Goal: Find specific page/section: Find specific page/section

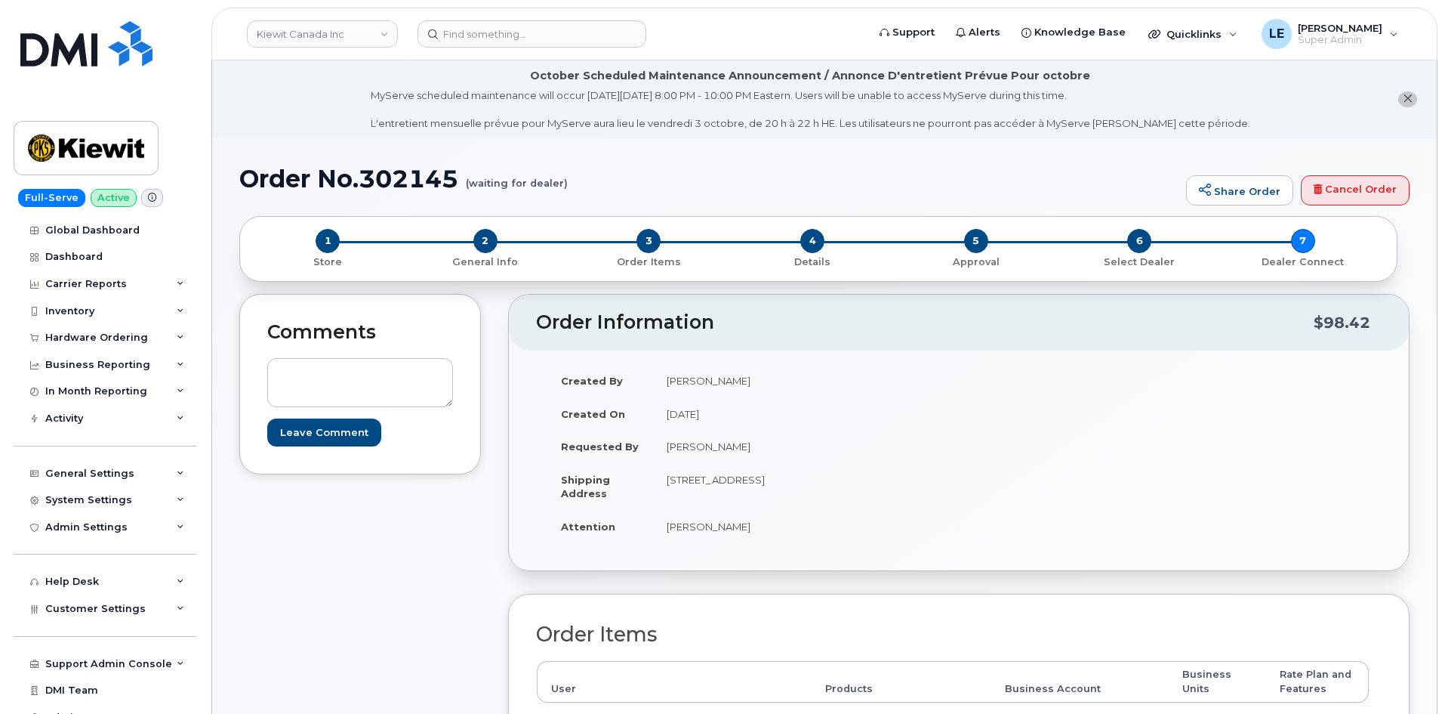
click at [1122, 563] on div "Created By [PERSON_NAME] Created On [DATE] Requested By [PERSON_NAME] Shipping …" at bounding box center [959, 459] width 900 height 219
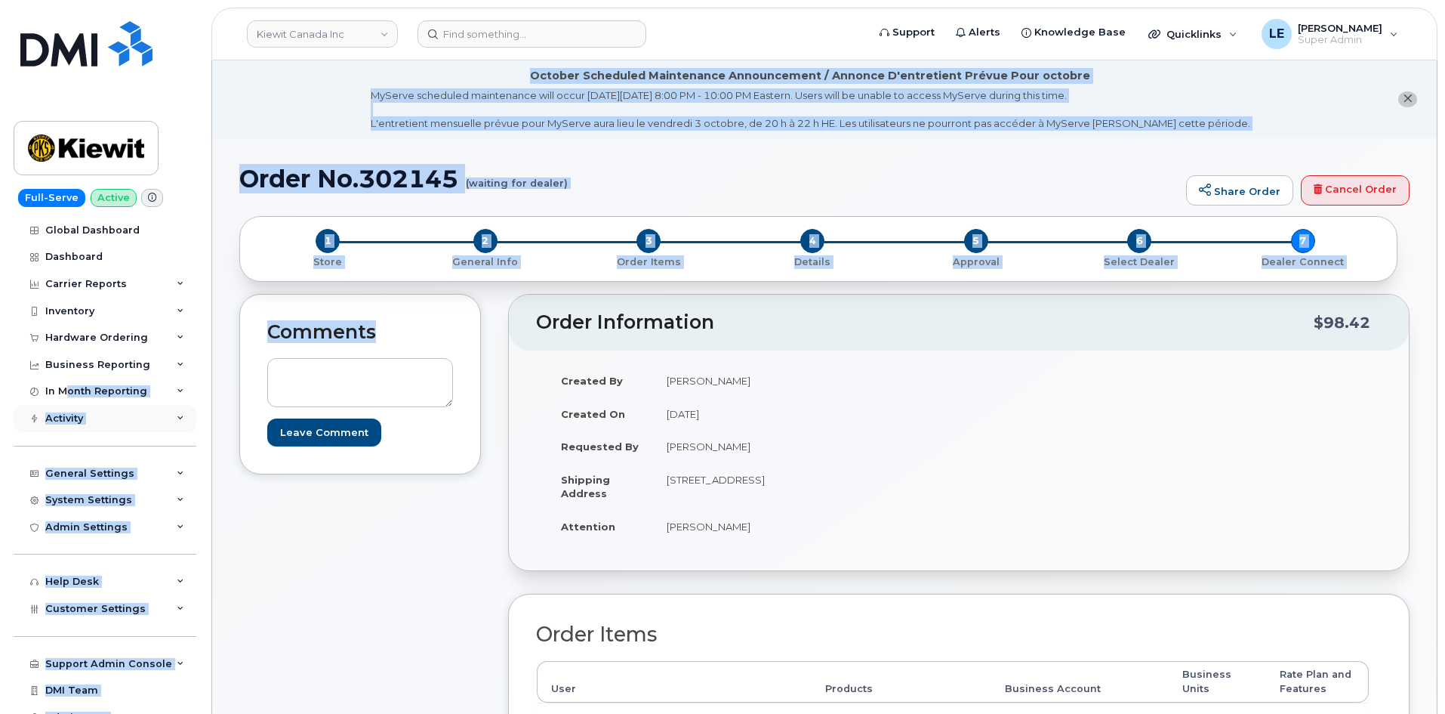
drag, startPoint x: 208, startPoint y: 371, endPoint x: 17, endPoint y: 414, distance: 195.9
click at [350, 102] on li "October Scheduled Maintenance Announcement / Annonce D'entretient Prévue Pour o…" at bounding box center [824, 99] width 1225 height 78
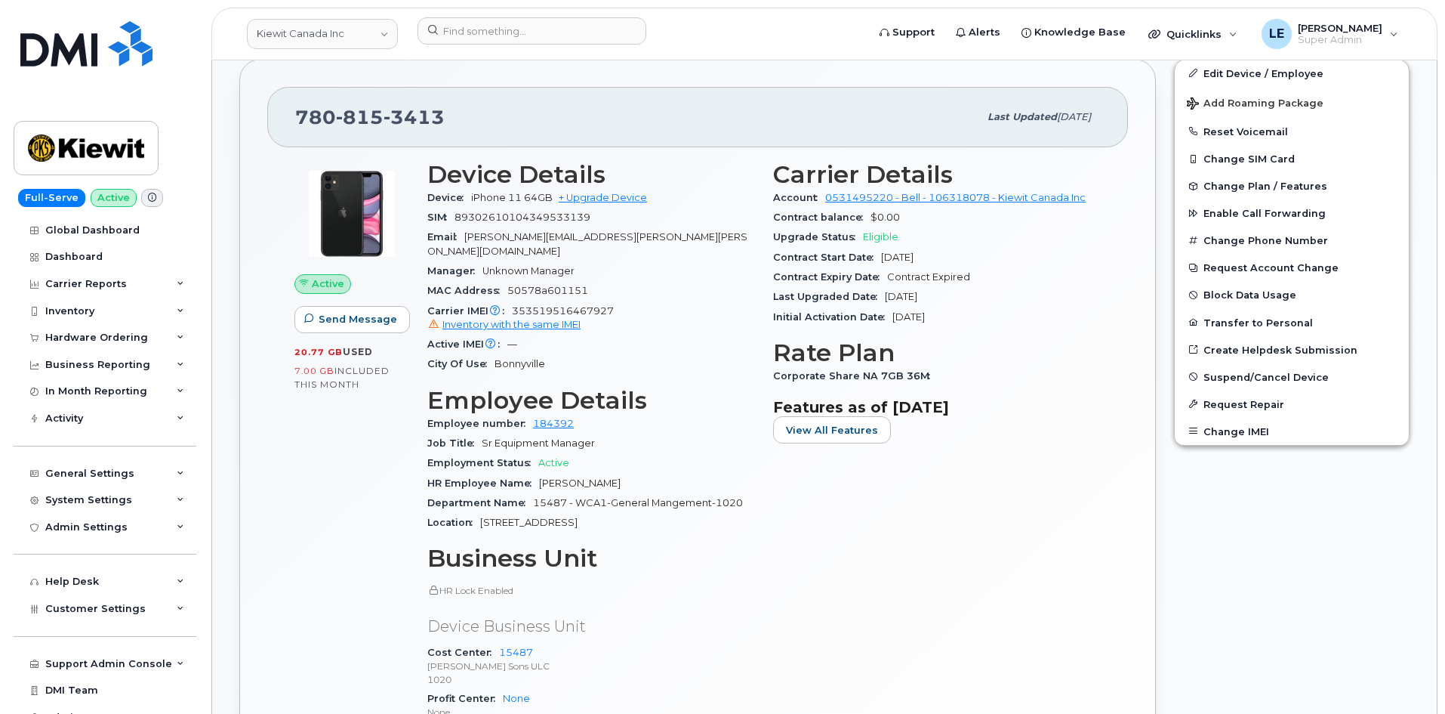
scroll to position [529, 0]
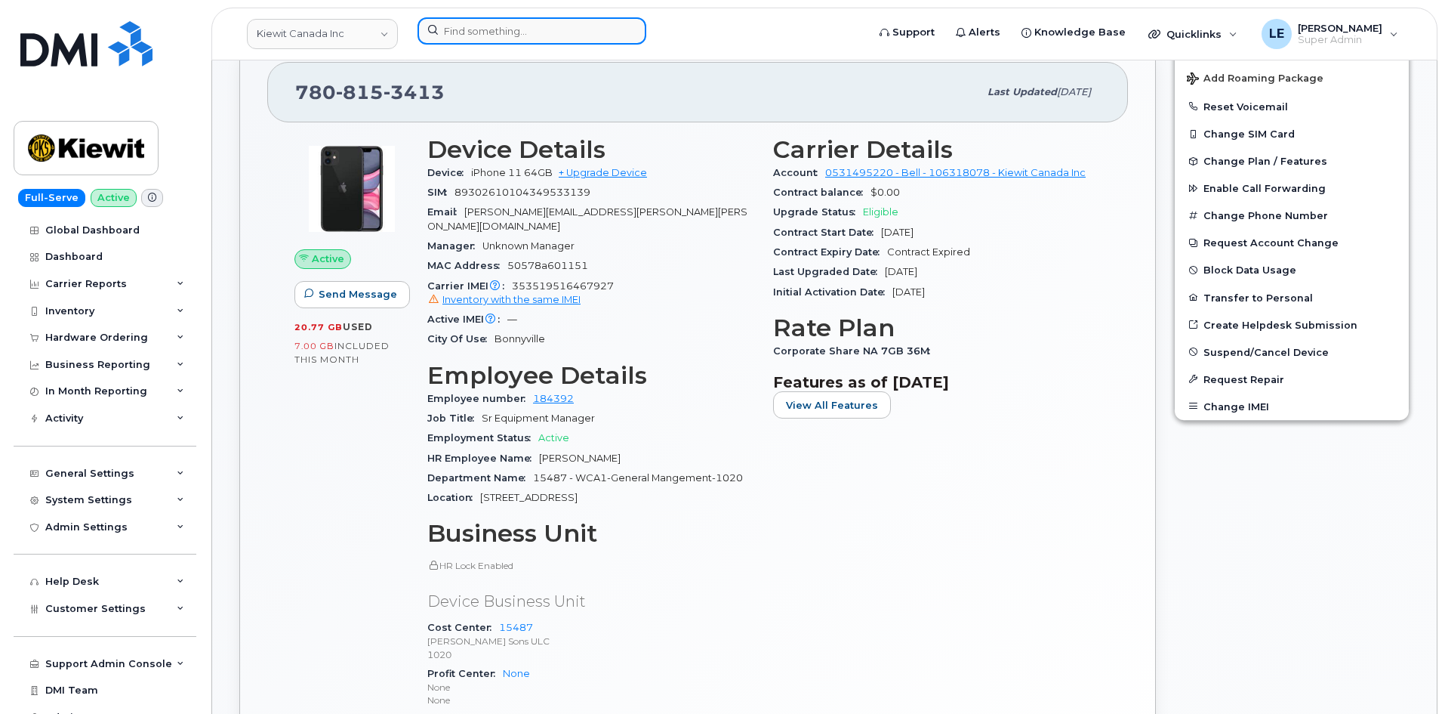
click at [530, 25] on input at bounding box center [532, 30] width 229 height 27
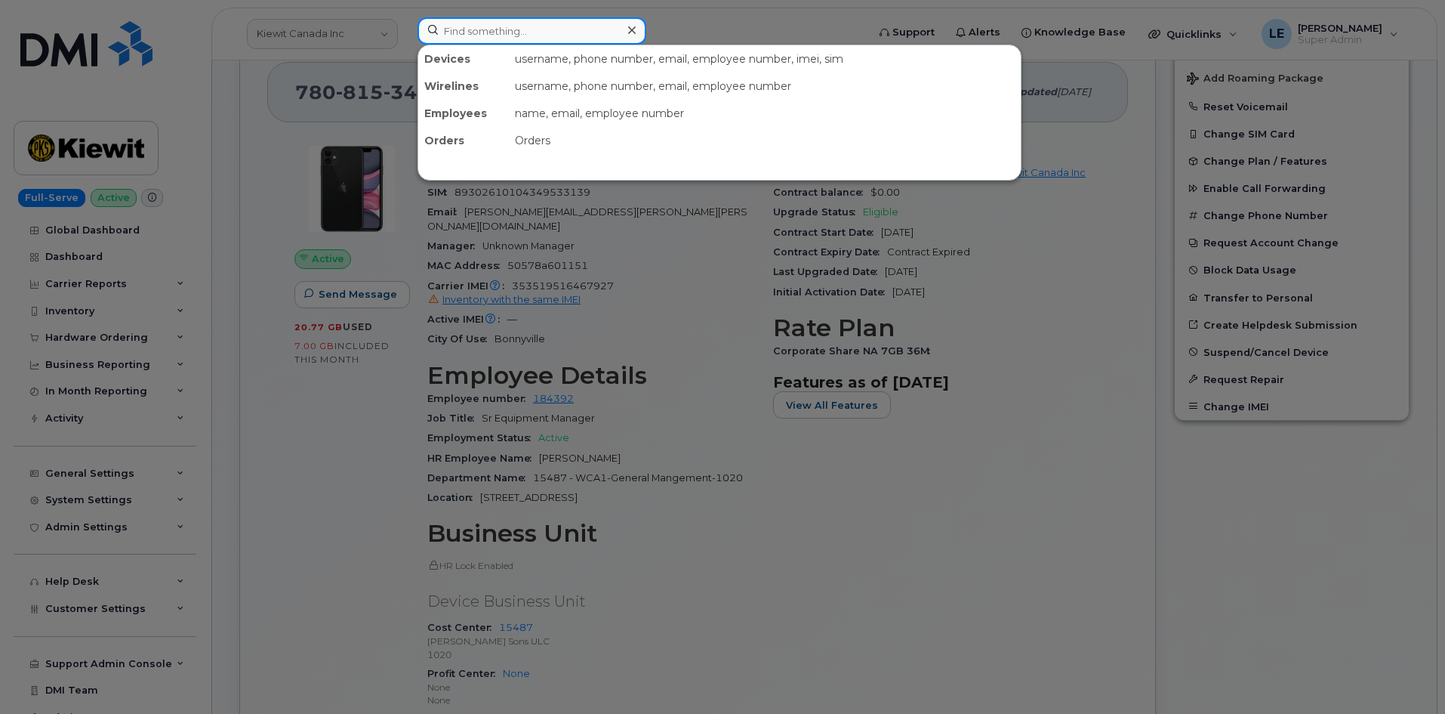
paste input "[PERSON_NAME]"
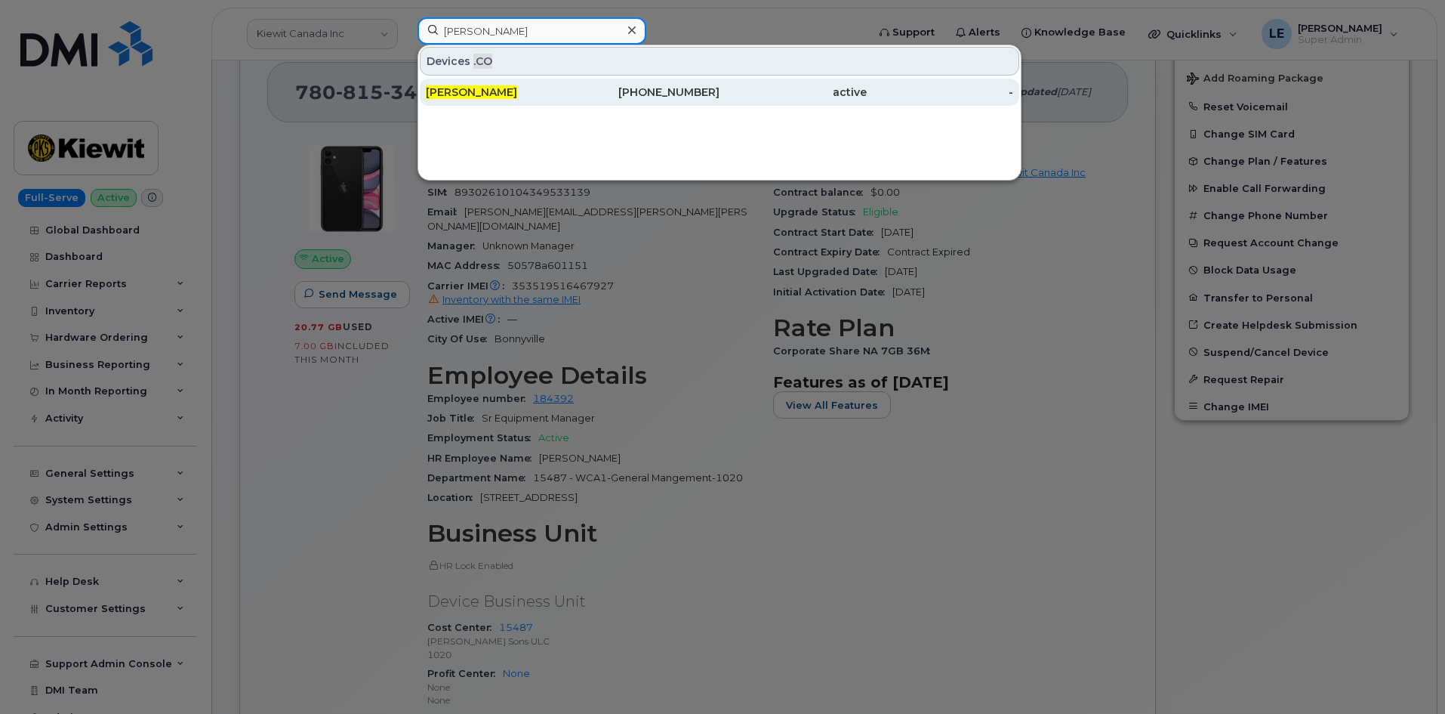
type input "[PERSON_NAME]"
click at [470, 88] on span "[PERSON_NAME]" at bounding box center [471, 92] width 91 height 14
